Goal: Browse casually: Explore the website without a specific task or goal

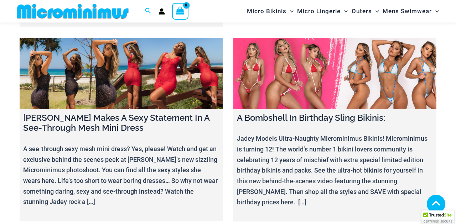
scroll to position [5897, 0]
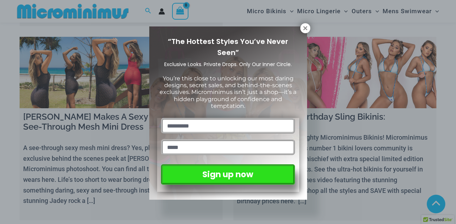
click at [306, 29] on icon at bounding box center [305, 28] width 6 height 6
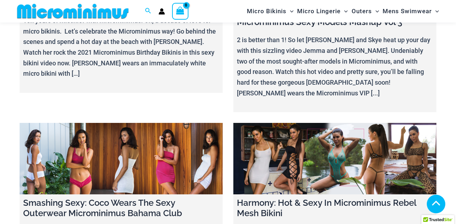
scroll to position [8024, 0]
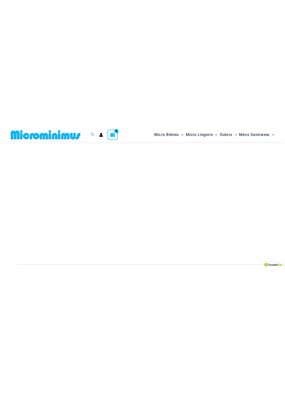
scroll to position [127, 0]
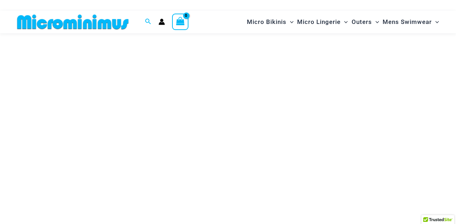
scroll to position [99, 0]
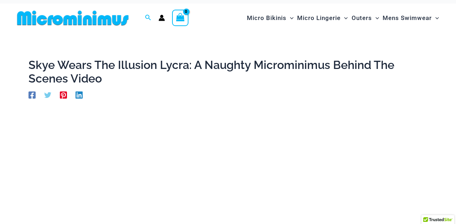
scroll to position [7, 0]
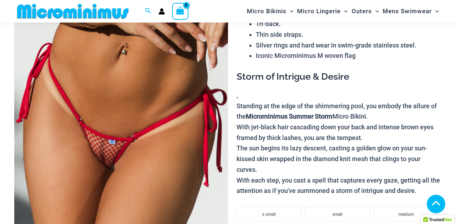
scroll to position [132, 0]
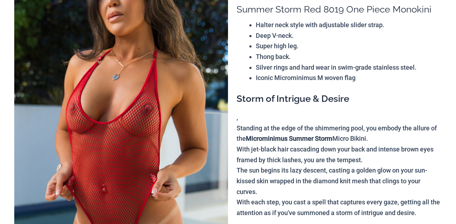
scroll to position [142, 0]
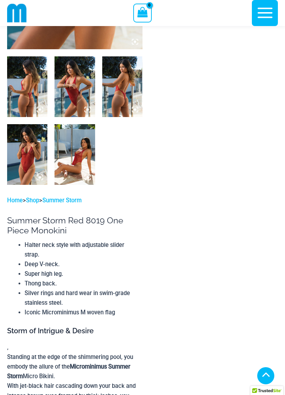
scroll to position [0, 0]
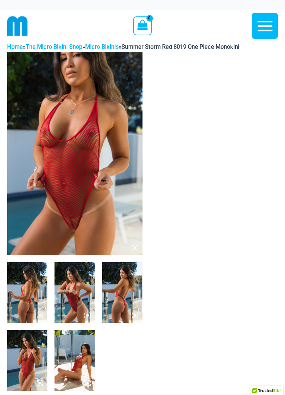
click at [50, 172] on img at bounding box center [74, 153] width 135 height 203
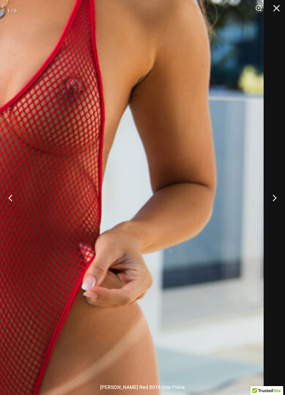
click at [270, 204] on button "Next" at bounding box center [272, 198] width 27 height 36
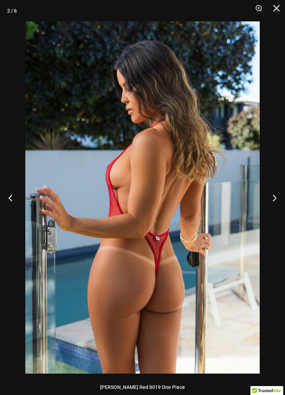
click at [272, 199] on button "Next" at bounding box center [272, 198] width 27 height 36
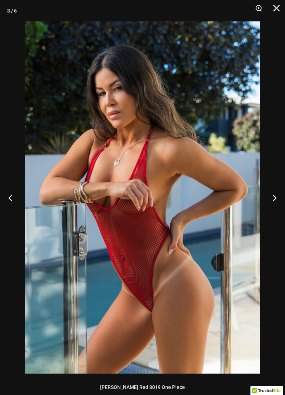
click at [272, 195] on button "Next" at bounding box center [272, 198] width 27 height 36
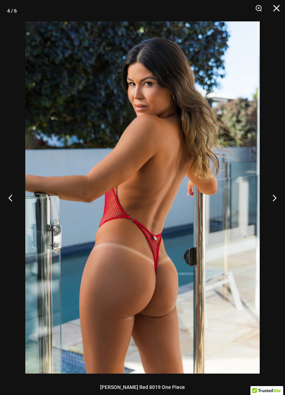
click at [269, 194] on button "Next" at bounding box center [272, 198] width 27 height 36
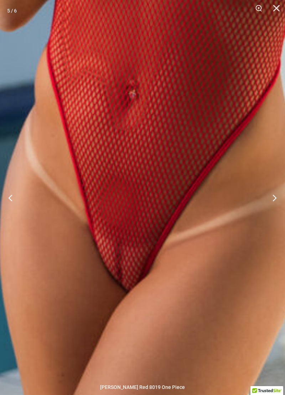
click at [271, 195] on button "Next" at bounding box center [272, 198] width 27 height 36
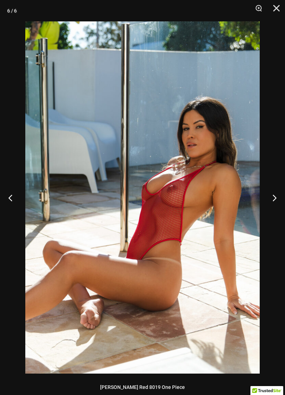
click at [271, 195] on button "Next" at bounding box center [272, 198] width 27 height 36
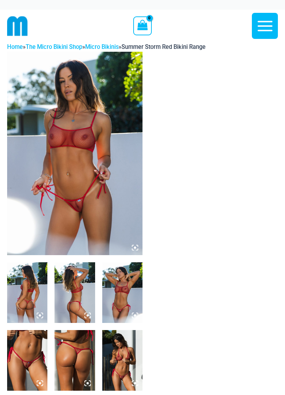
click at [41, 160] on img at bounding box center [74, 153] width 135 height 203
click at [58, 138] on img at bounding box center [74, 153] width 135 height 203
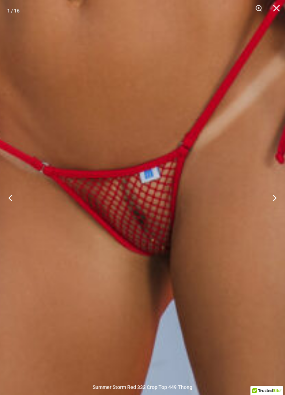
click at [273, 194] on button "Next" at bounding box center [272, 198] width 27 height 36
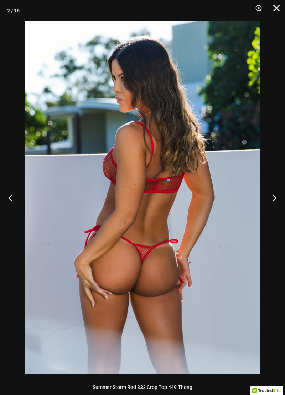
click at [273, 194] on button "Next" at bounding box center [272, 198] width 27 height 36
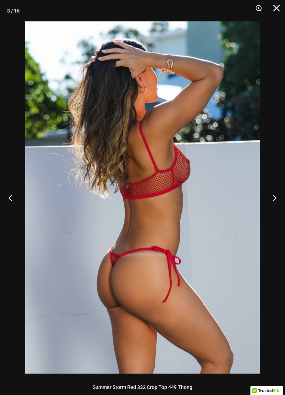
click at [270, 195] on button "Next" at bounding box center [272, 198] width 27 height 36
